Goal: Transaction & Acquisition: Purchase product/service

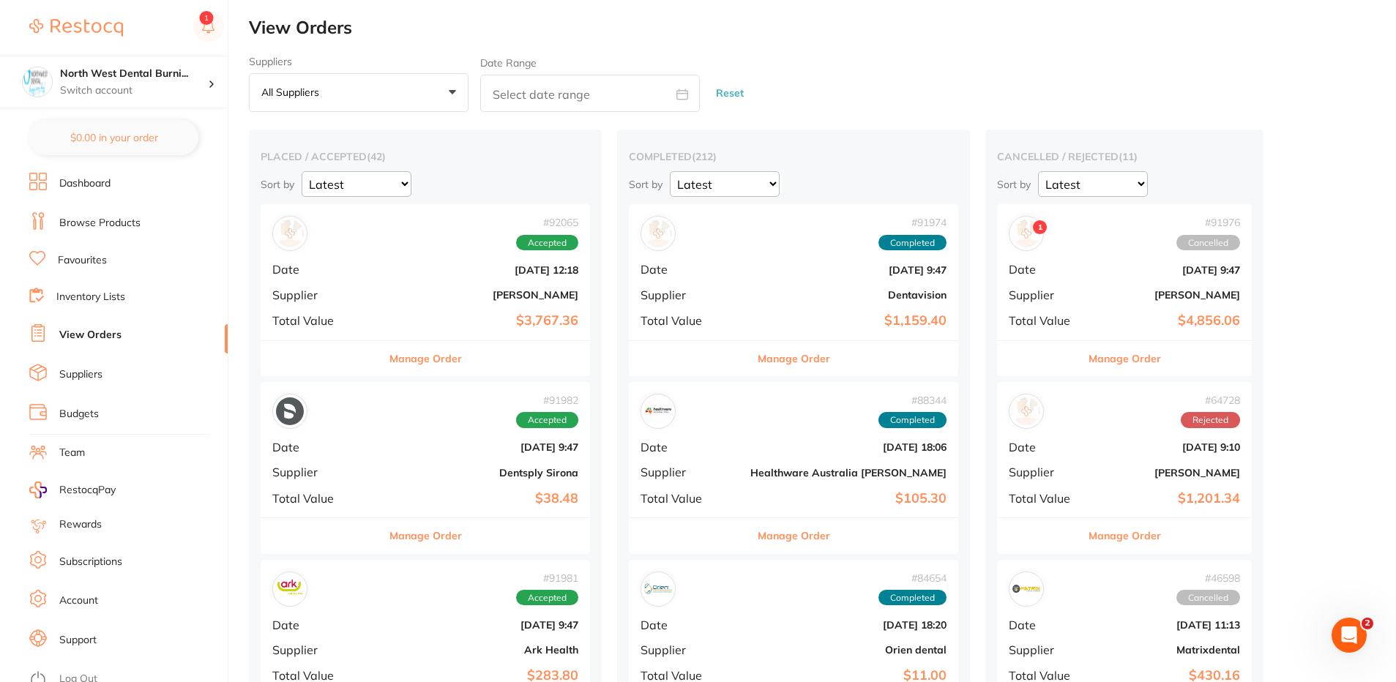
click at [94, 226] on link "Browse Products" at bounding box center [99, 223] width 81 height 15
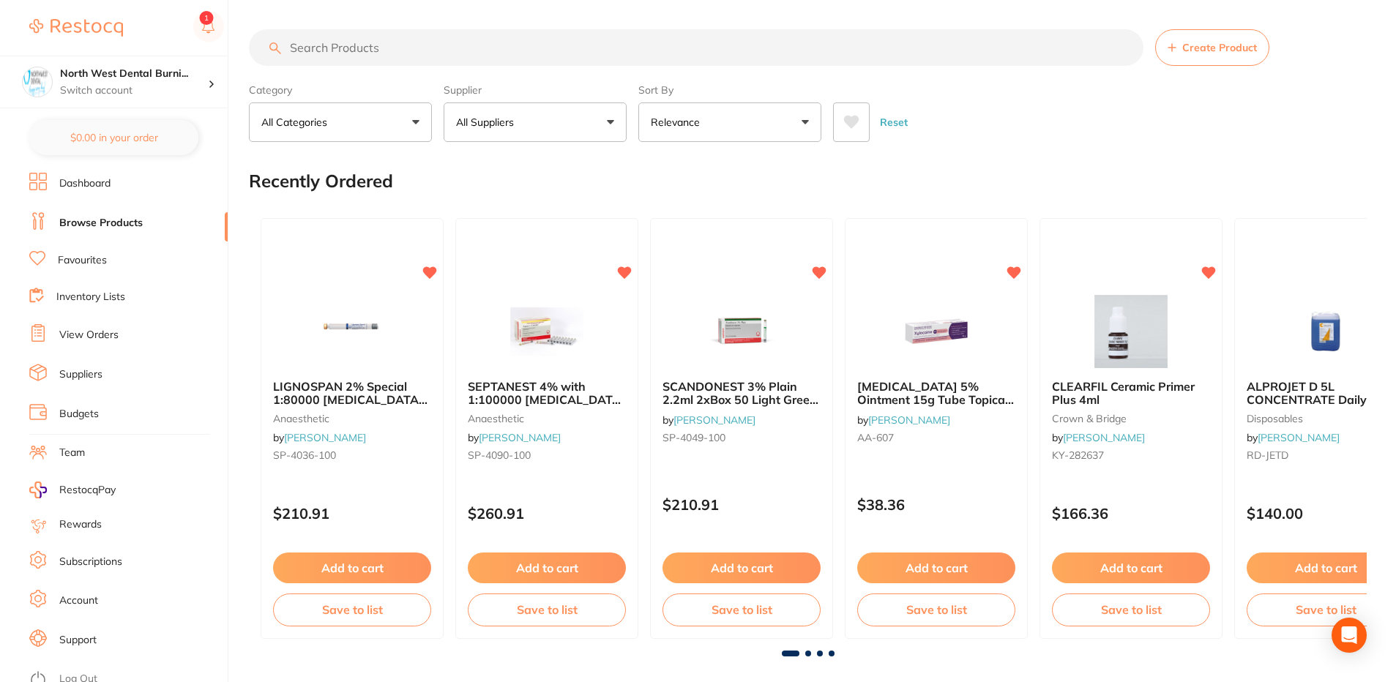
click at [379, 54] on input "search" at bounding box center [696, 47] width 895 height 37
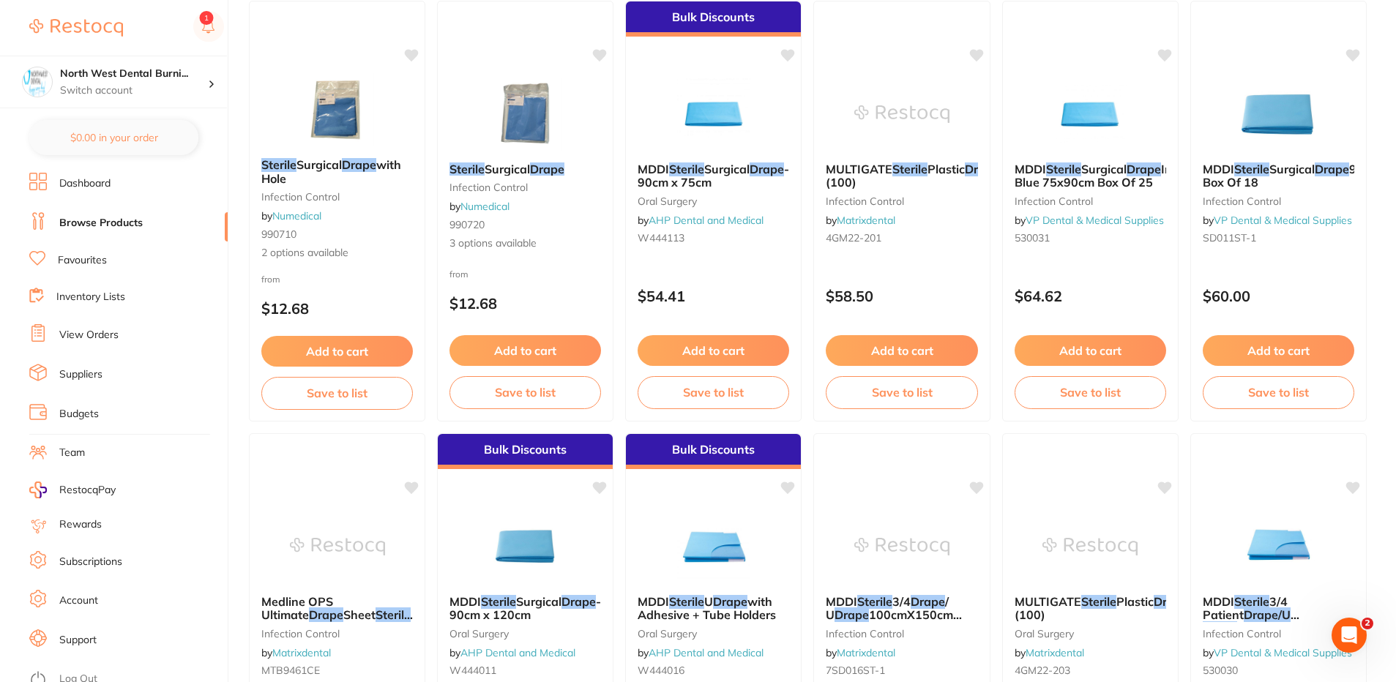
scroll to position [659, 0]
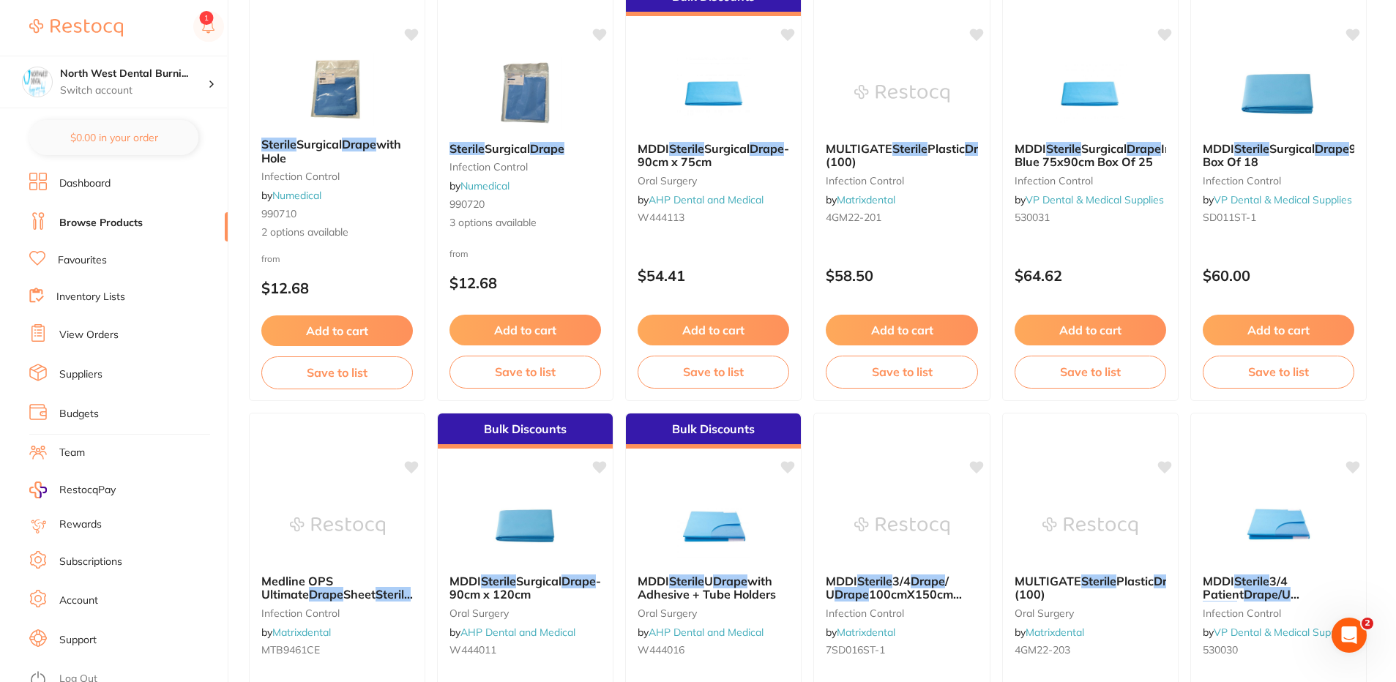
type input "sterile drapes"
click at [109, 250] on ul "Dashboard Browse Products Favourites Inventory Lists View Orders Suppliers Budg…" at bounding box center [128, 428] width 198 height 510
click at [113, 268] on li "Favourites" at bounding box center [128, 260] width 198 height 19
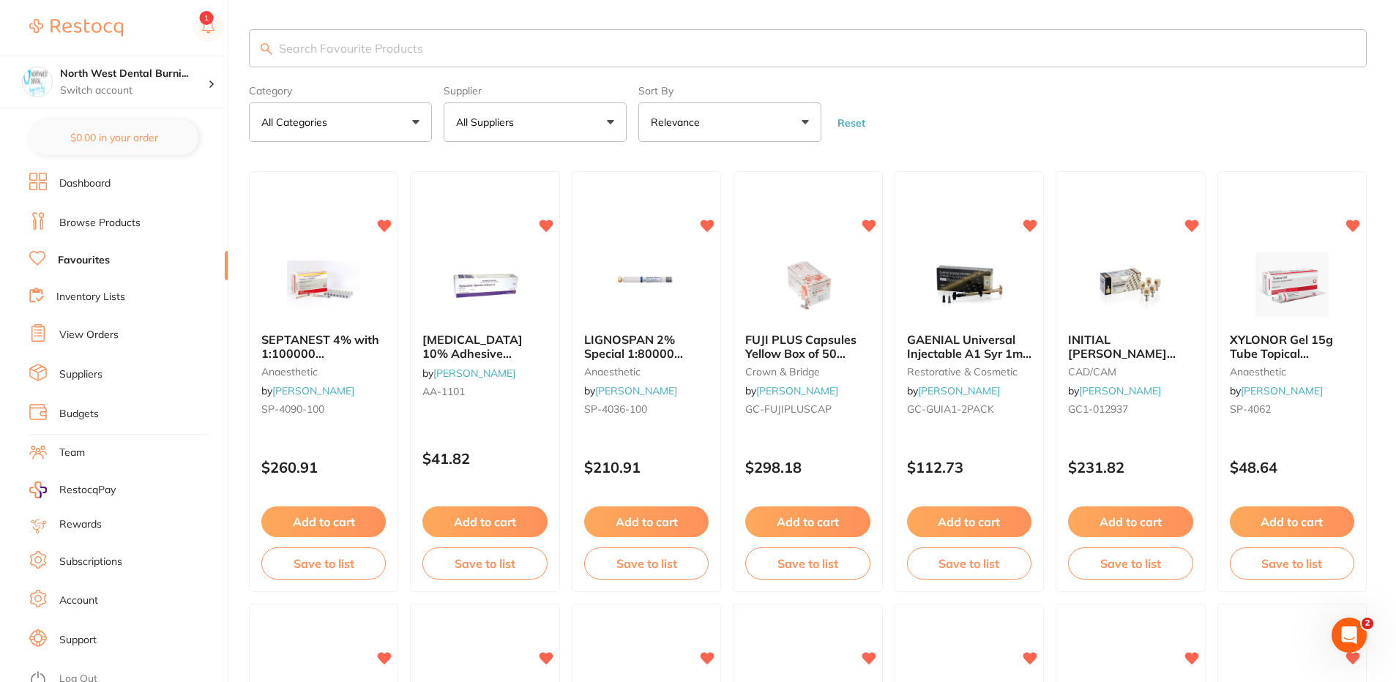
click at [333, 60] on input "search" at bounding box center [808, 48] width 1118 height 38
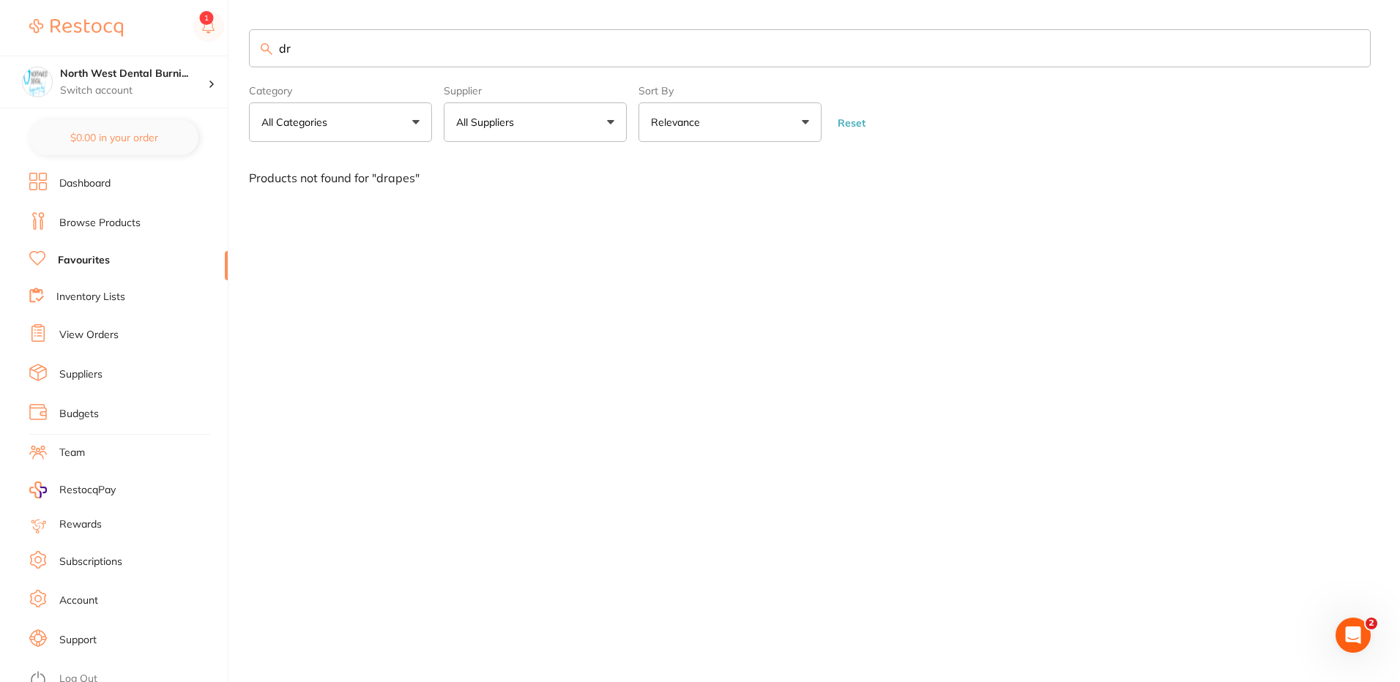
type input "d"
type input "wrap"
drag, startPoint x: 373, startPoint y: 44, endPoint x: 201, endPoint y: 40, distance: 172.8
click at [202, 41] on div "$232.85 North West Dental Burni... Switch account Riaz [MEDICAL_DATA] Experteet…" at bounding box center [700, 341] width 1400 height 682
click at [94, 223] on link "Browse Products" at bounding box center [99, 223] width 81 height 15
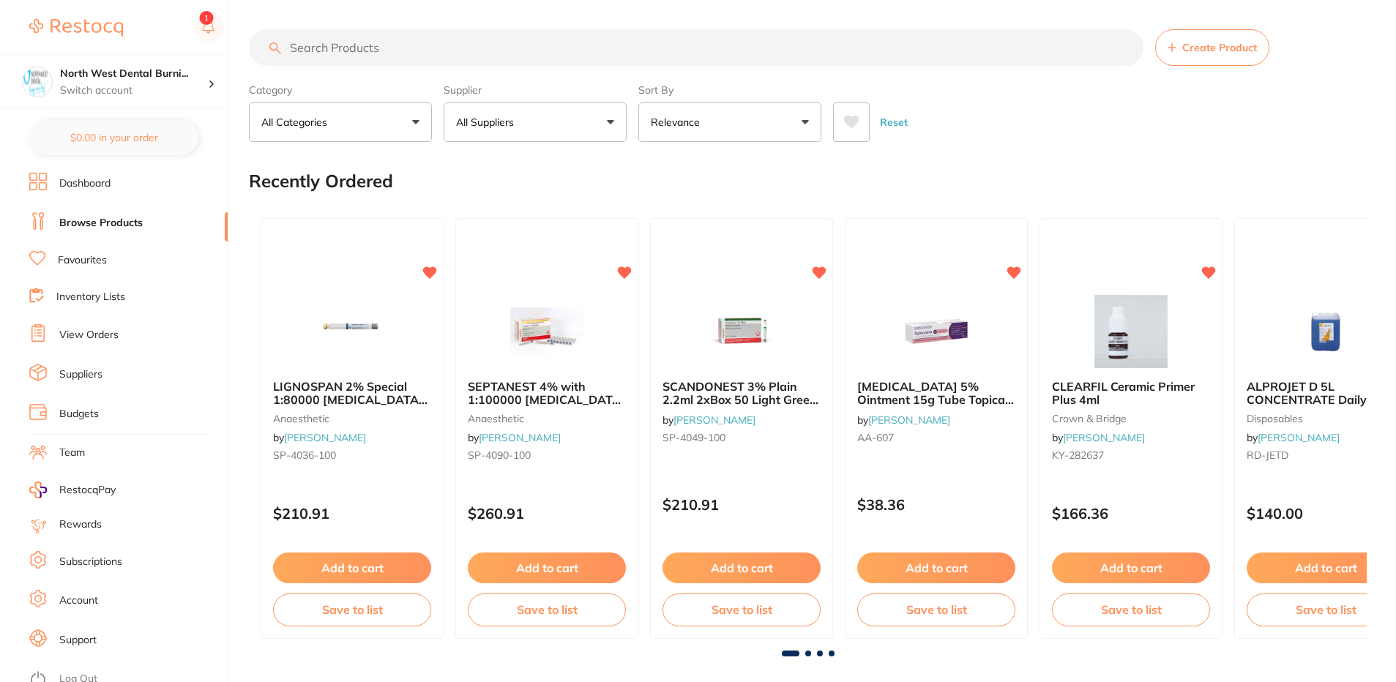
click at [340, 49] on input "search" at bounding box center [696, 47] width 895 height 37
paste input "COM-STR WRAP"
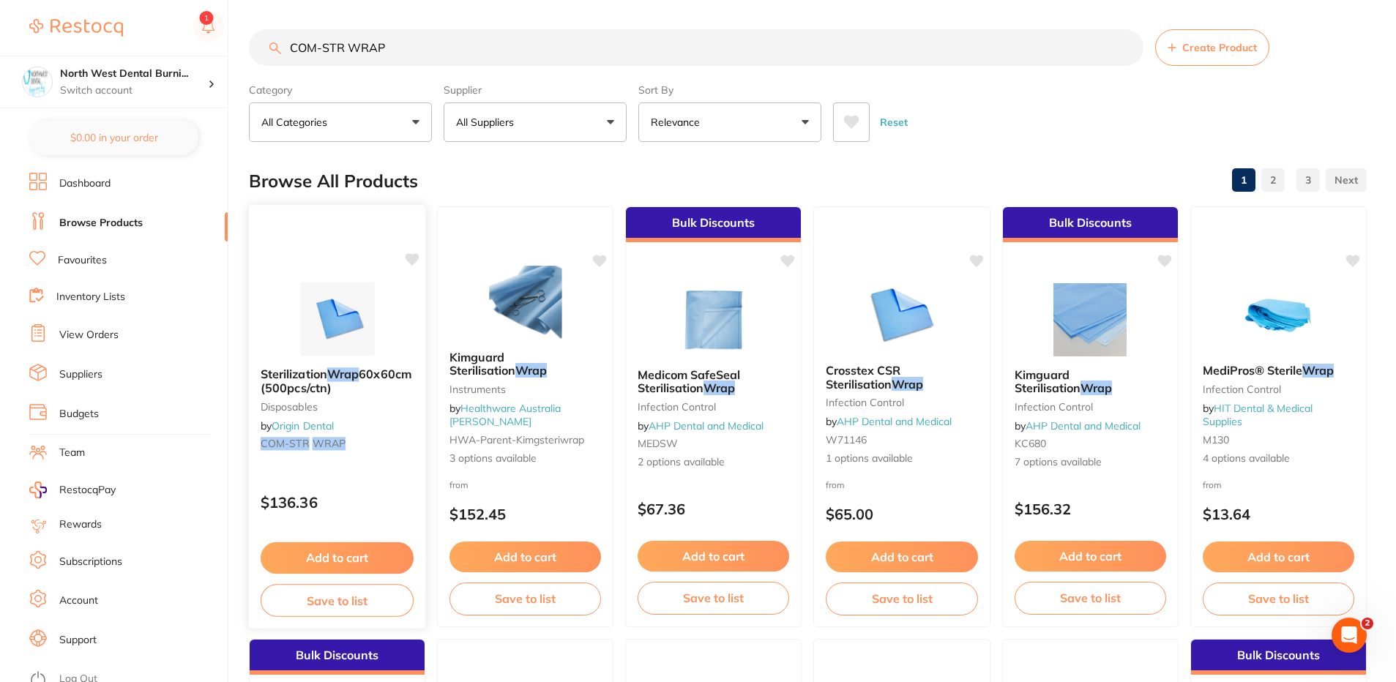
type input "COM-STR WRAP"
click at [379, 448] on small "COM-STR WRAP" at bounding box center [337, 444] width 153 height 12
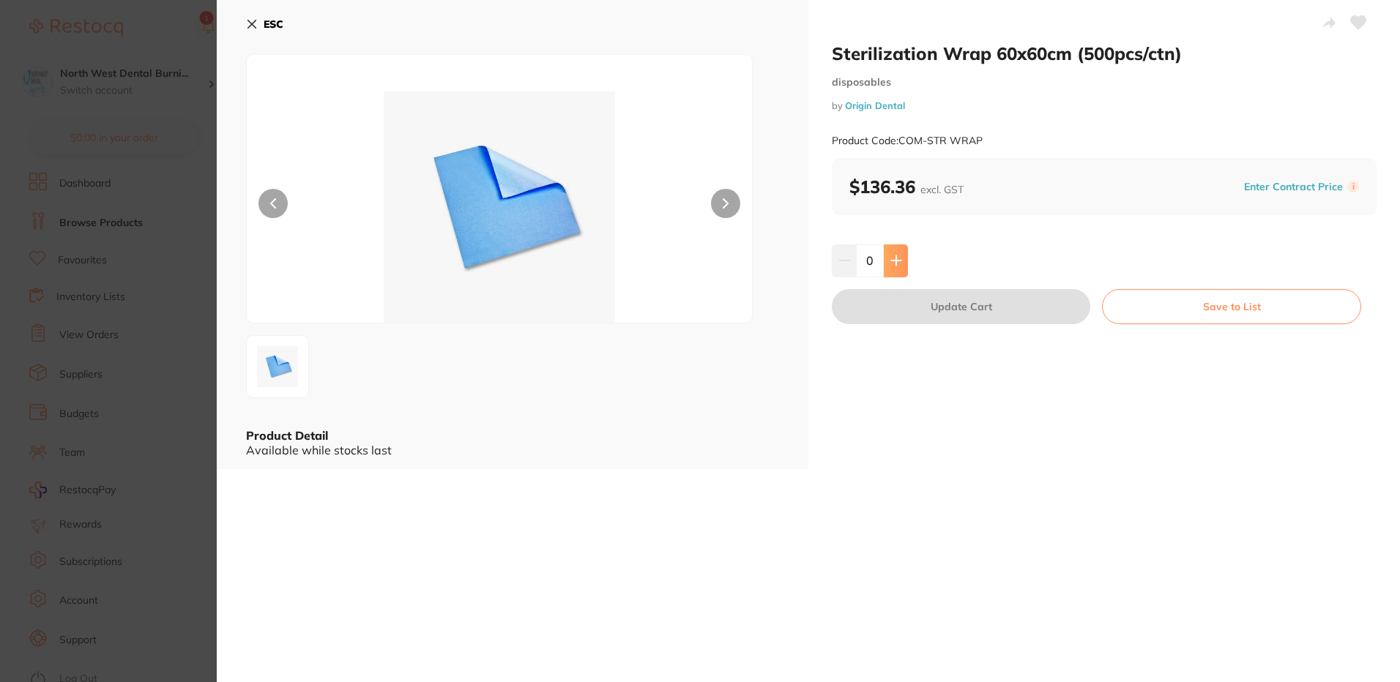
click at [898, 267] on button at bounding box center [896, 261] width 24 height 32
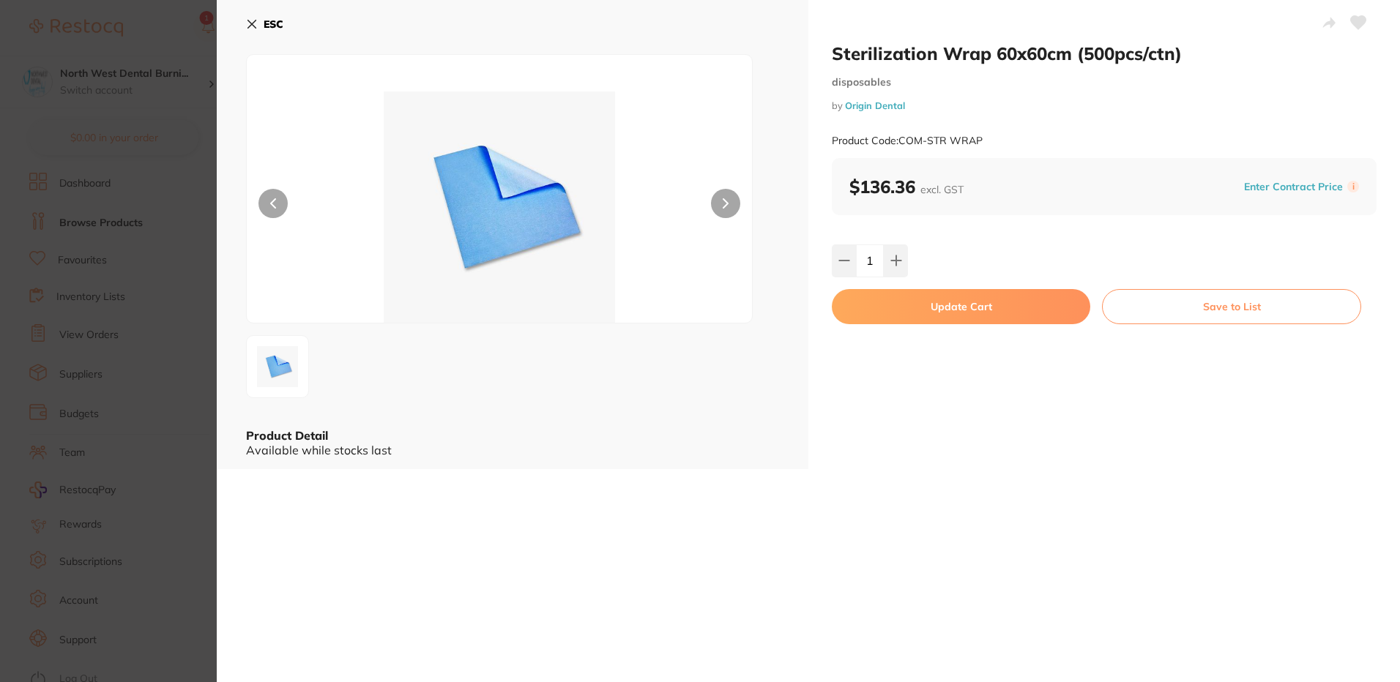
click at [907, 309] on button "Update Cart" at bounding box center [961, 306] width 258 height 35
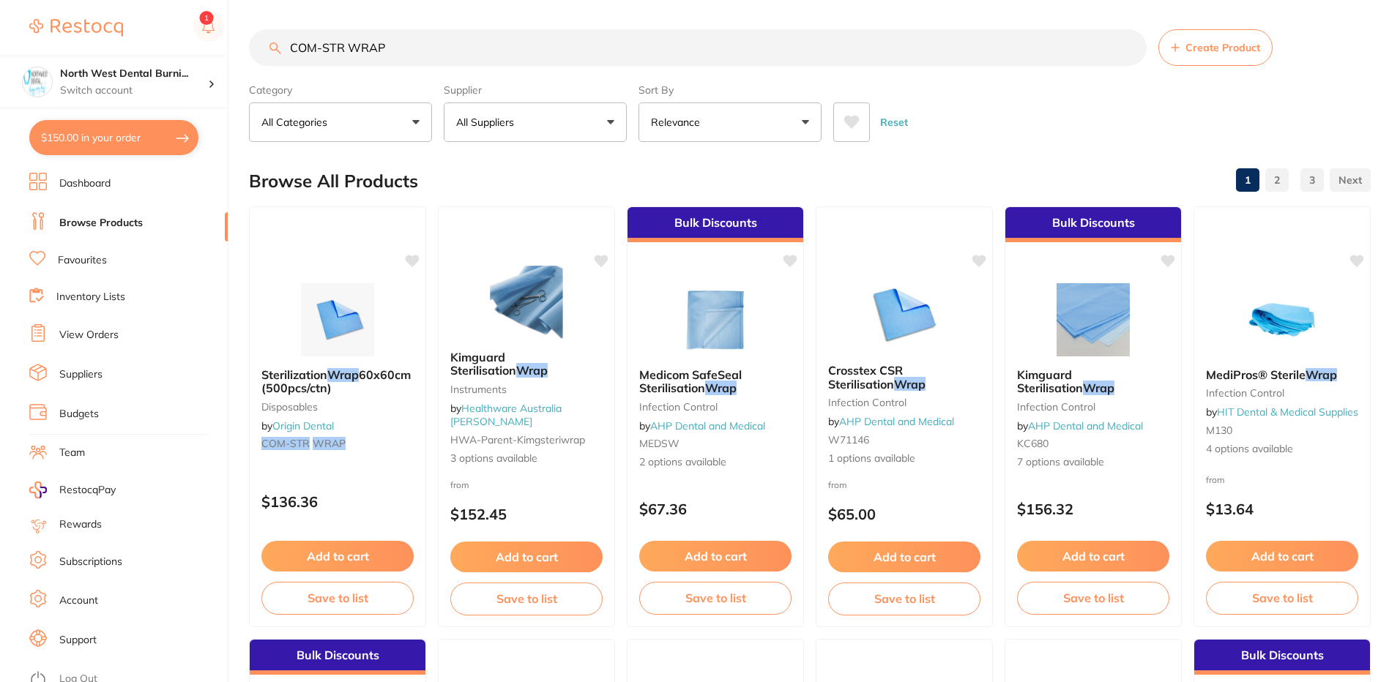
checkbox input "false"
drag, startPoint x: 437, startPoint y: 48, endPoint x: 195, endPoint y: 56, distance: 242.5
click at [196, 56] on div "$150.00 North West Dental Burni... Switch account Riaz [MEDICAL_DATA] Experteet…" at bounding box center [698, 341] width 1396 height 682
paste input "KI68018"
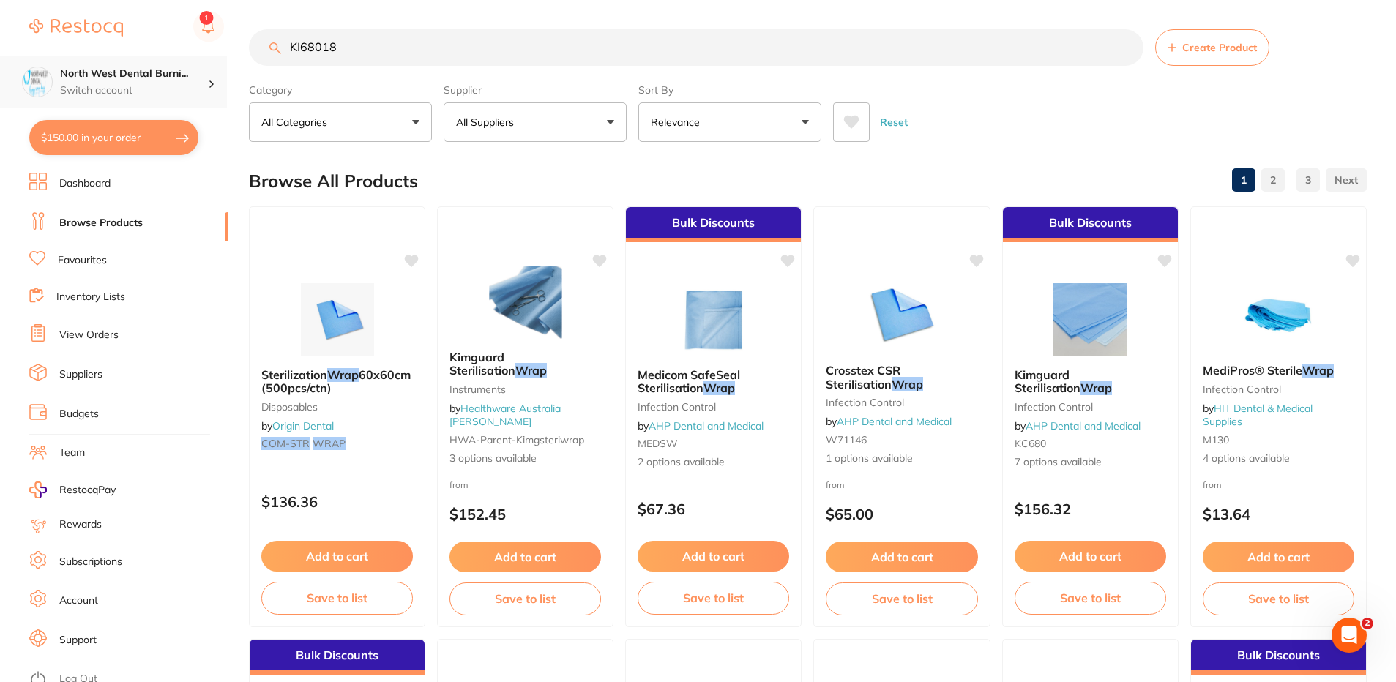
type input "KI68018"
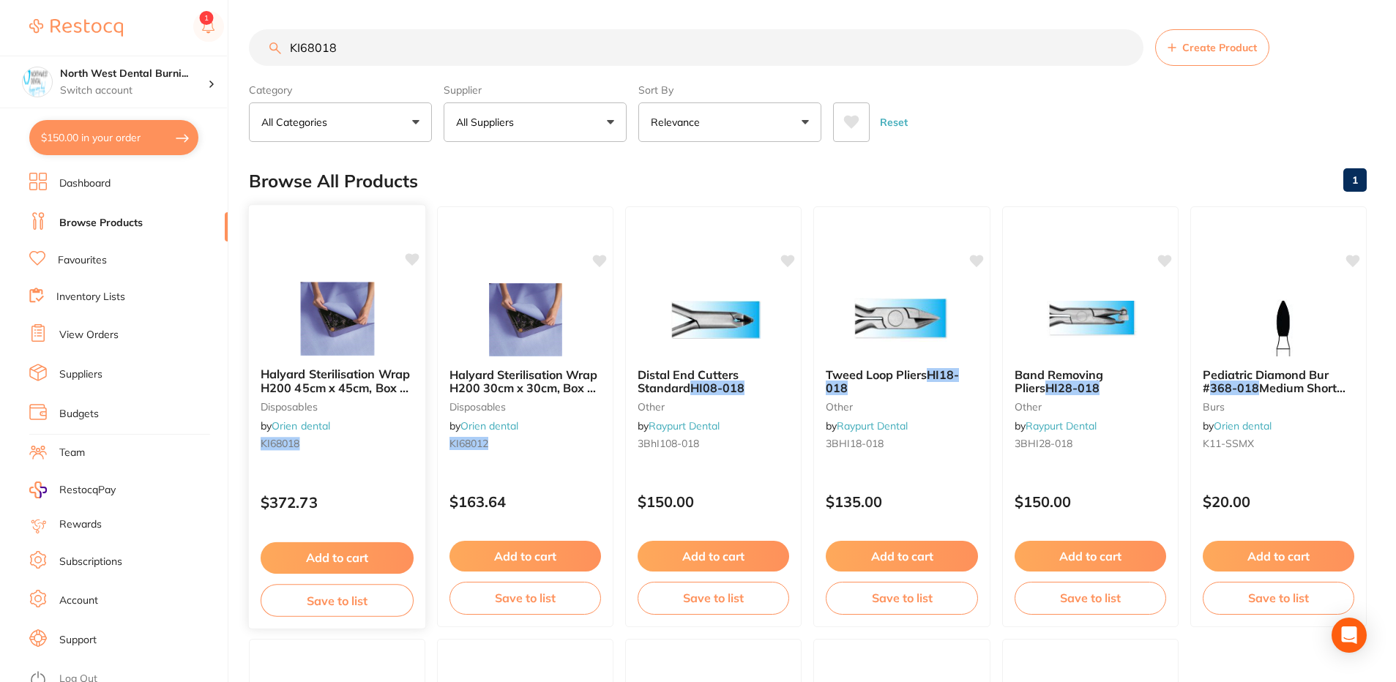
click at [391, 425] on div "Halyard Sterilisation Wrap H200 45cm x 45cm, Box of 1000 disposables by Orien d…" at bounding box center [337, 412] width 177 height 112
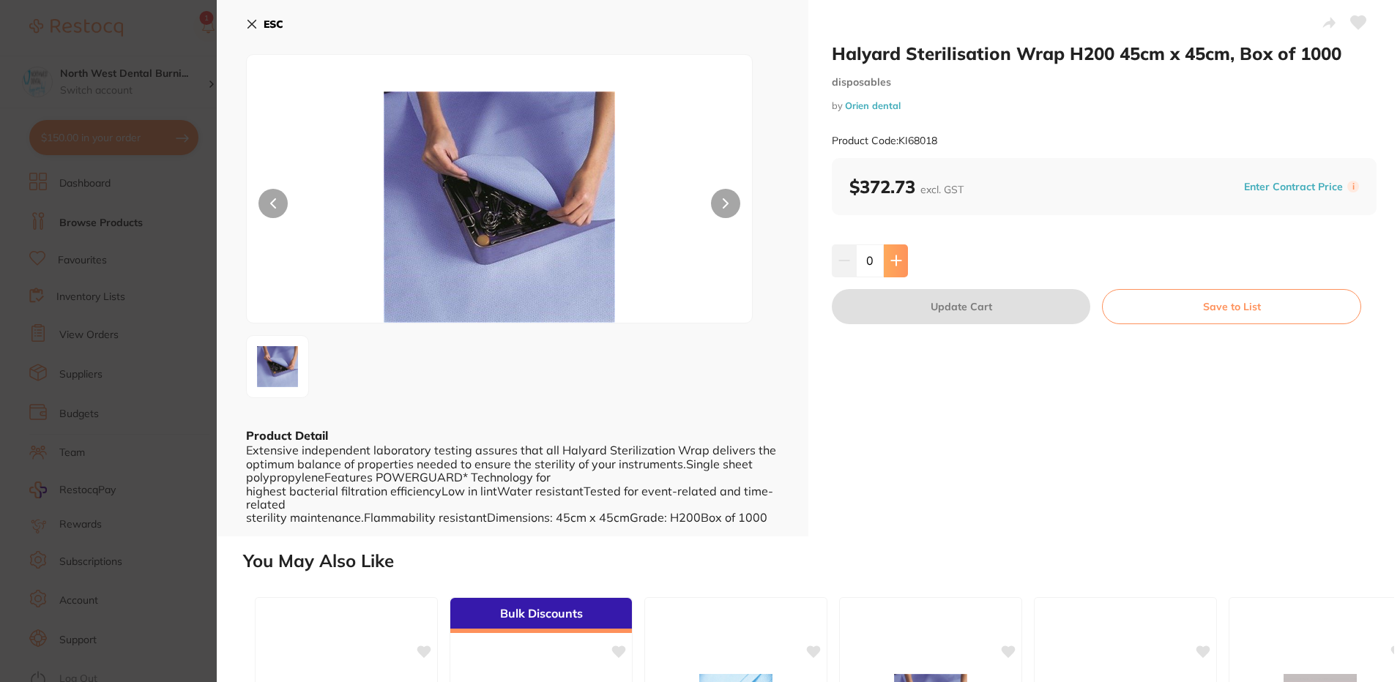
click at [897, 265] on icon at bounding box center [896, 261] width 12 height 12
type input "1"
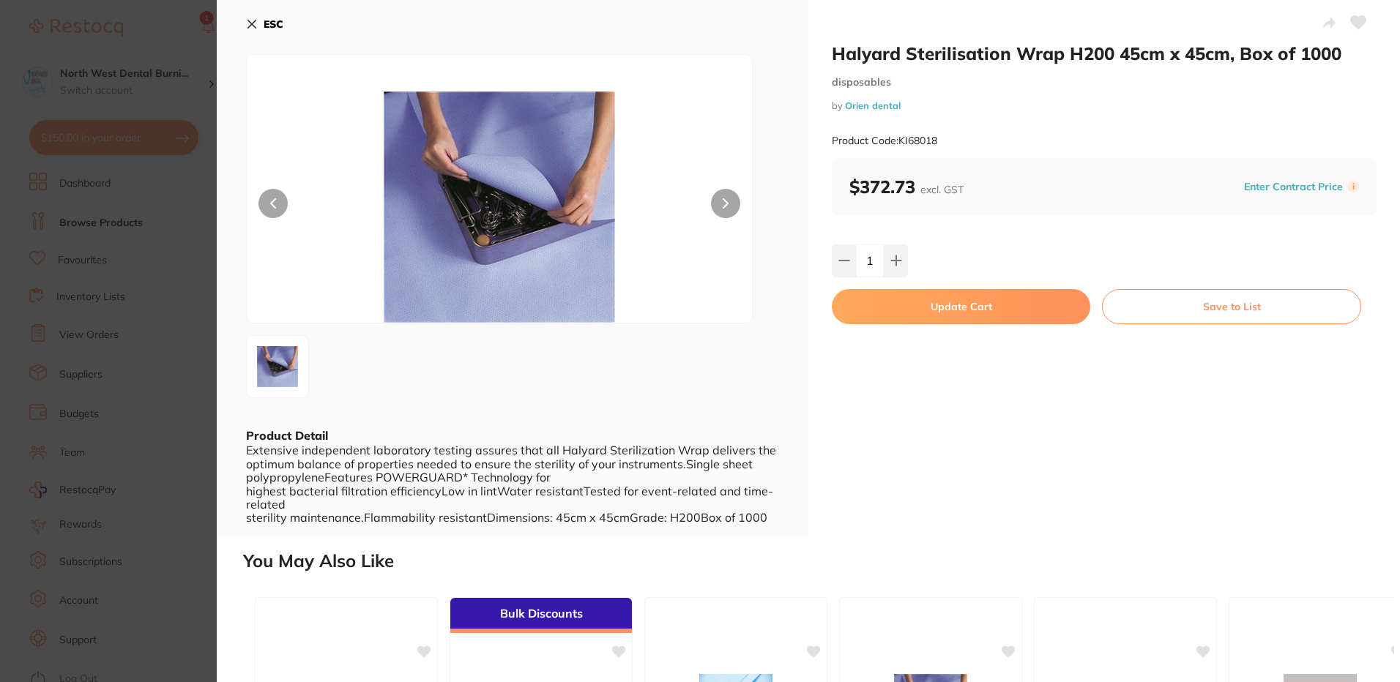
click at [969, 310] on button "Update Cart" at bounding box center [961, 306] width 258 height 35
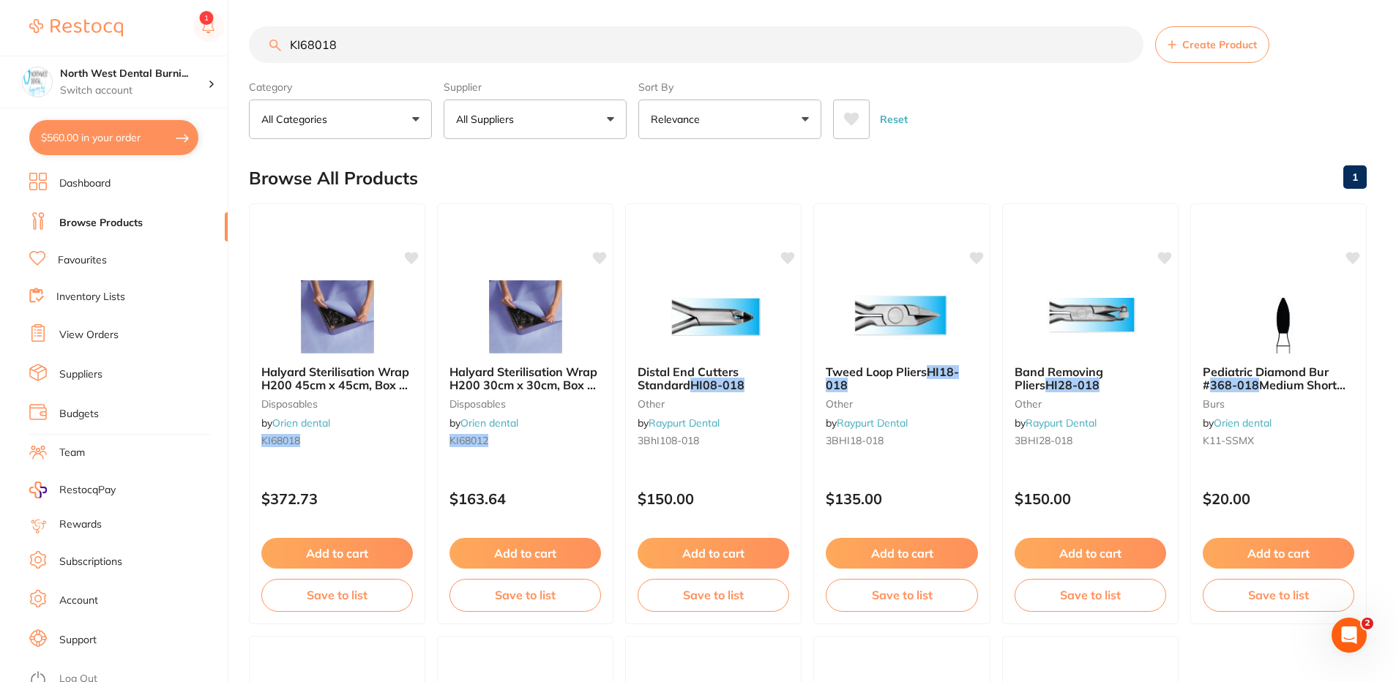
type textarea "surgical gloves discounted [PERSON_NAME] retractor discounted to 0"
